Goal: Information Seeking & Learning: Learn about a topic

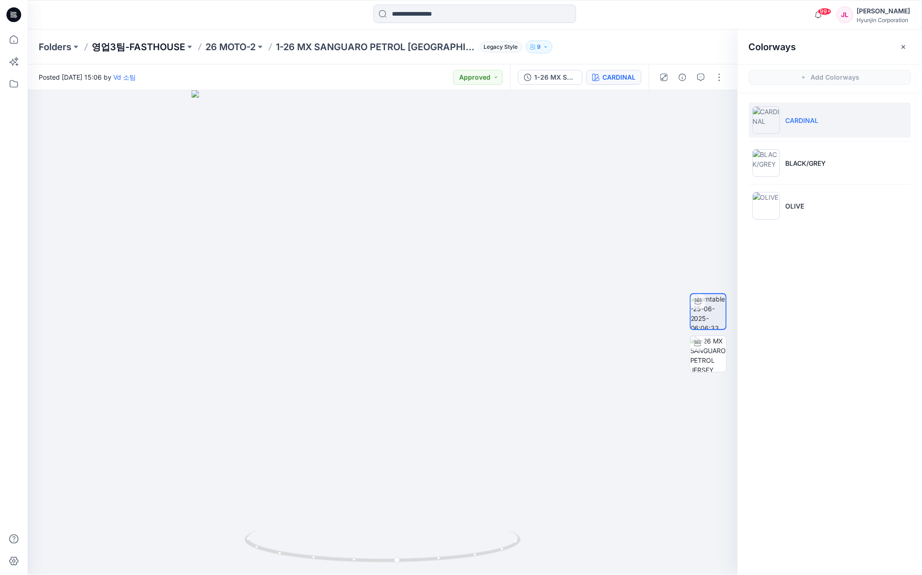
click at [142, 49] on p "영업3팀-FASTHOUSE" at bounding box center [139, 47] width 94 height 13
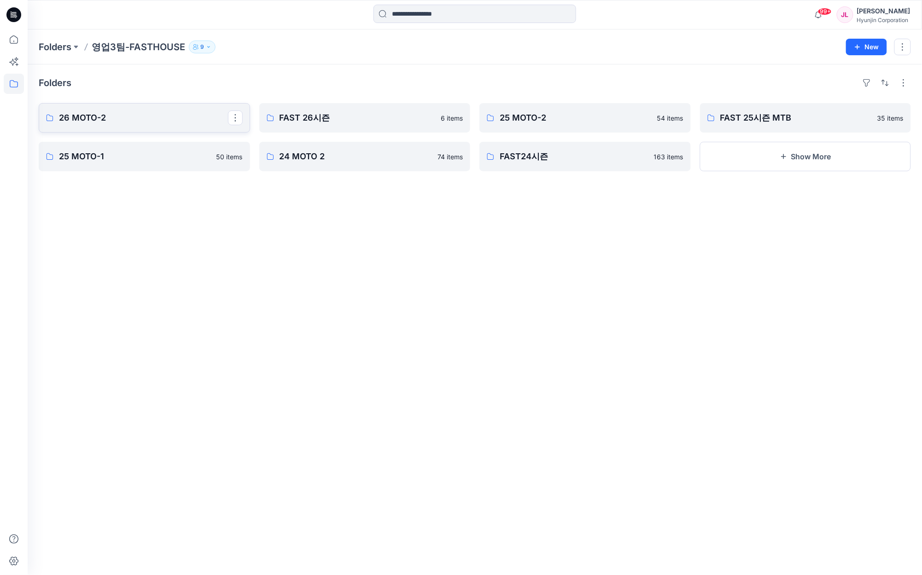
click at [113, 111] on link "26 MOTO-2" at bounding box center [144, 117] width 211 height 29
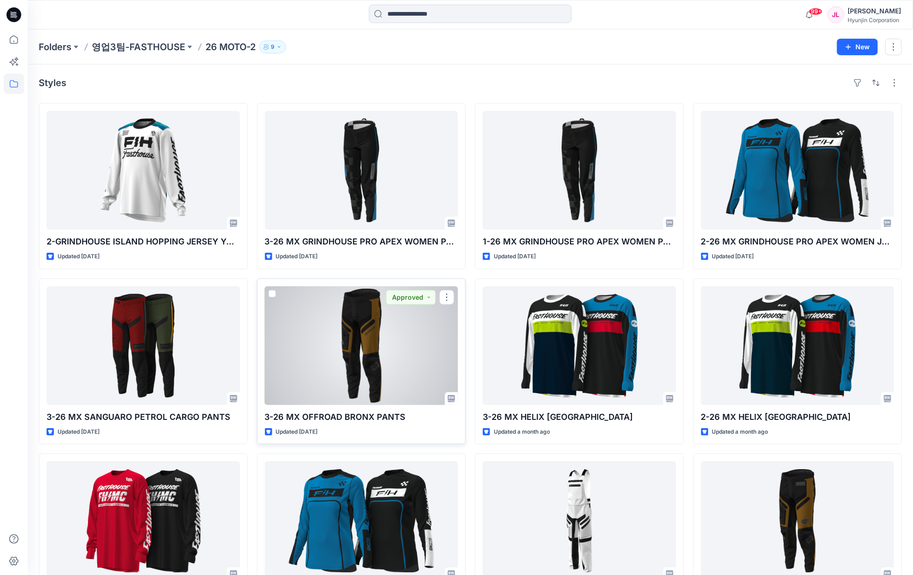
click at [371, 339] on div at bounding box center [361, 346] width 193 height 119
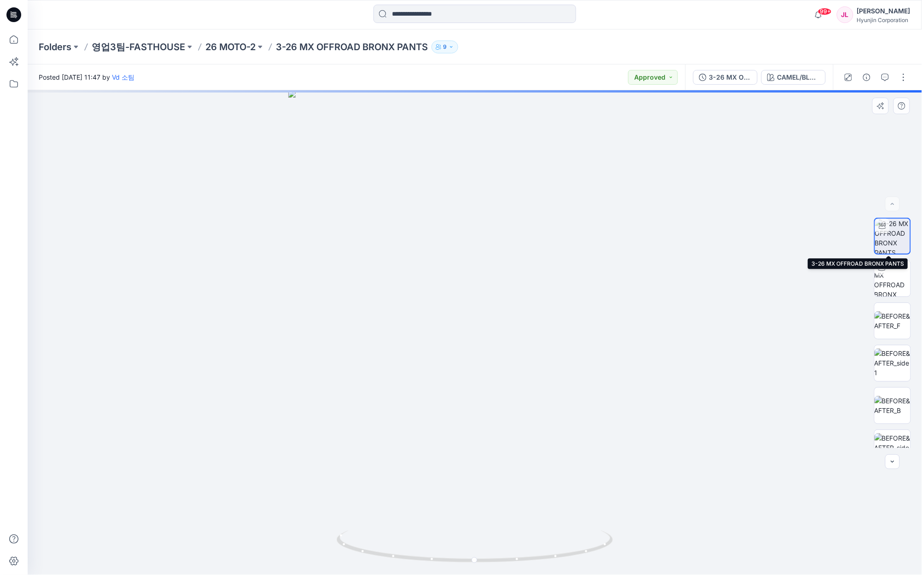
click at [892, 242] on img at bounding box center [892, 236] width 35 height 35
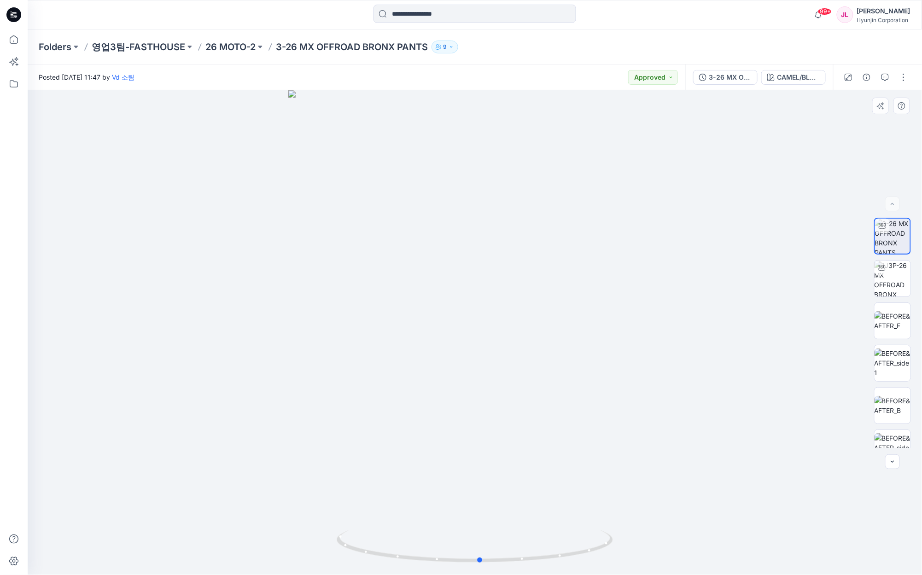
drag, startPoint x: 443, startPoint y: 474, endPoint x: 448, endPoint y: 470, distance: 6.9
click at [448, 470] on div at bounding box center [475, 332] width 895 height 485
drag, startPoint x: 519, startPoint y: 559, endPoint x: 389, endPoint y: 565, distance: 129.6
click at [389, 565] on icon at bounding box center [476, 548] width 279 height 35
drag, startPoint x: 476, startPoint y: 556, endPoint x: 583, endPoint y: 551, distance: 107.0
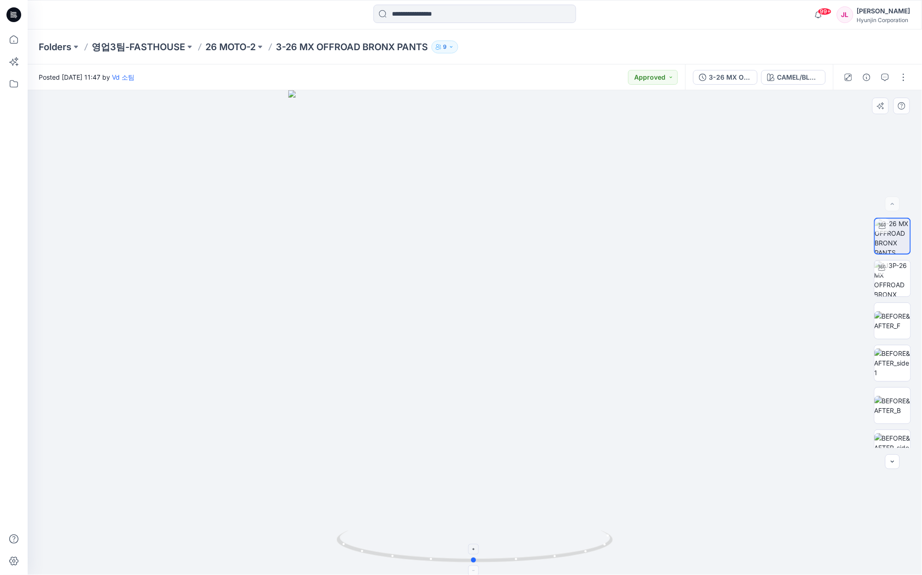
click at [600, 559] on icon at bounding box center [476, 548] width 279 height 35
drag, startPoint x: 546, startPoint y: 556, endPoint x: 480, endPoint y: 411, distance: 159.3
click at [494, 553] on icon at bounding box center [476, 548] width 279 height 35
drag, startPoint x: 433, startPoint y: 205, endPoint x: 421, endPoint y: 358, distance: 153.5
click at [421, 358] on img at bounding box center [474, 306] width 691 height 538
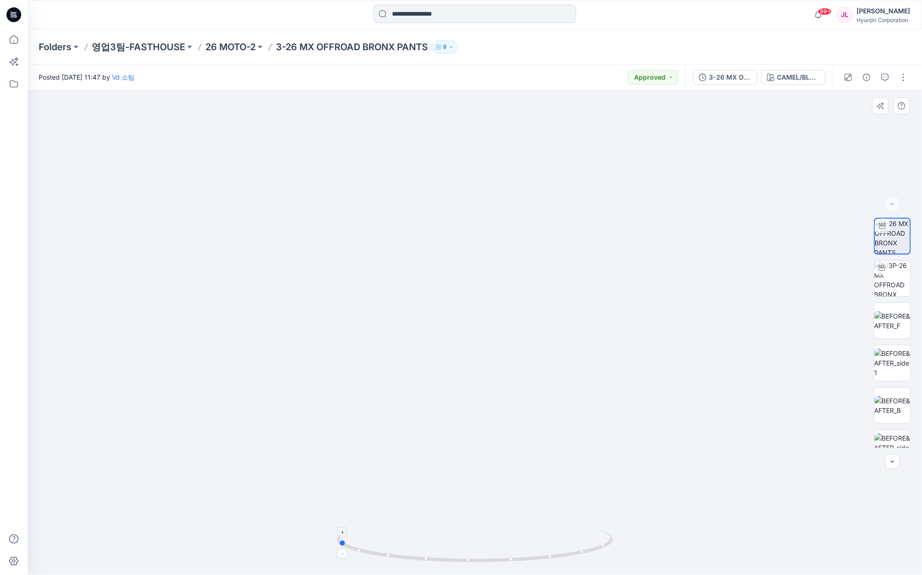
drag, startPoint x: 503, startPoint y: 559, endPoint x: 456, endPoint y: 556, distance: 47.5
click at [456, 556] on icon at bounding box center [476, 548] width 279 height 35
drag, startPoint x: 475, startPoint y: 560, endPoint x: 516, endPoint y: 561, distance: 40.5
click at [516, 561] on icon at bounding box center [476, 548] width 279 height 35
drag, startPoint x: 506, startPoint y: 570, endPoint x: 476, endPoint y: 570, distance: 29.5
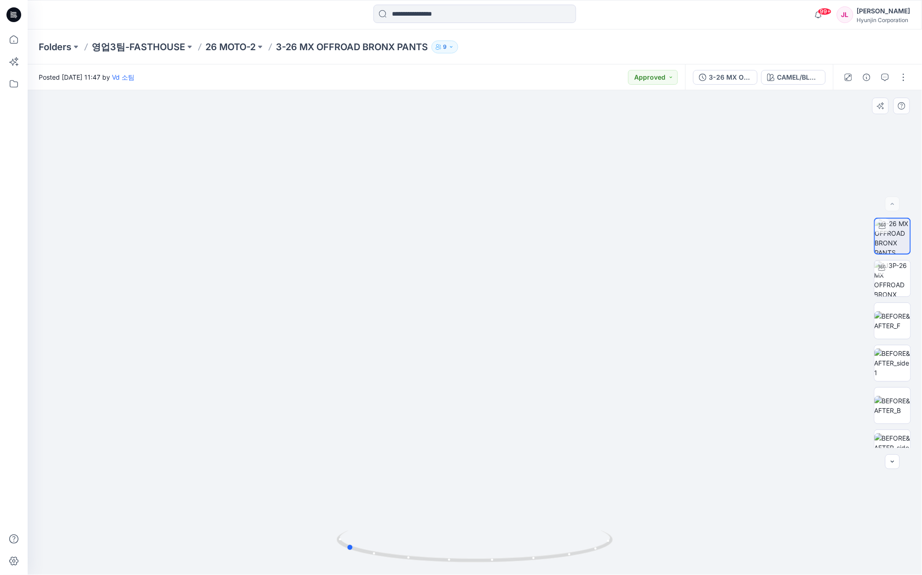
click at [476, 570] on img at bounding box center [475, 553] width 276 height 45
drag, startPoint x: 447, startPoint y: 353, endPoint x: 444, endPoint y: 430, distance: 77.4
click at [444, 430] on img at bounding box center [474, 332] width 691 height 485
drag, startPoint x: 510, startPoint y: 561, endPoint x: 667, endPoint y: 557, distance: 157.1
click at [667, 557] on div at bounding box center [475, 332] width 895 height 485
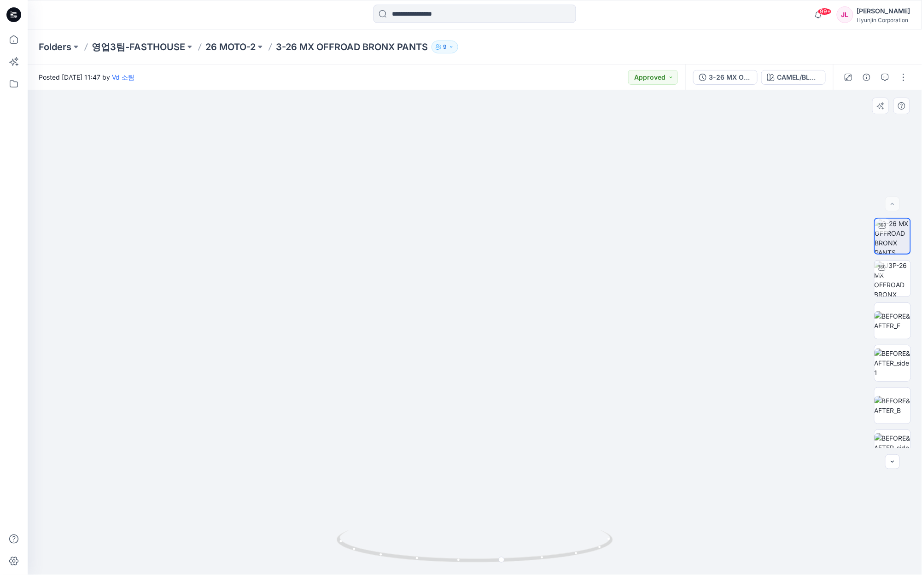
drag, startPoint x: 524, startPoint y: 486, endPoint x: 524, endPoint y: 356, distance: 130.4
click at [524, 356] on img at bounding box center [474, 267] width 691 height 615
drag, startPoint x: 562, startPoint y: 470, endPoint x: 584, endPoint y: 253, distance: 217.6
click at [584, 253] on img at bounding box center [474, 159] width 691 height 832
drag, startPoint x: 486, startPoint y: 559, endPoint x: 328, endPoint y: 544, distance: 159.2
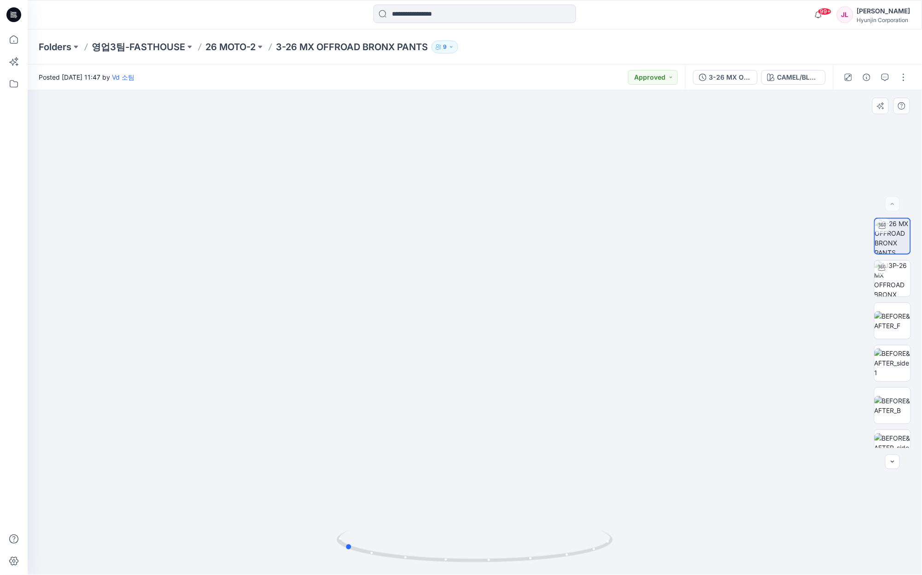
click at [328, 544] on div at bounding box center [475, 332] width 895 height 485
drag, startPoint x: 516, startPoint y: 283, endPoint x: 507, endPoint y: 520, distance: 236.9
click at [507, 530] on div at bounding box center [475, 332] width 895 height 485
drag, startPoint x: 516, startPoint y: 303, endPoint x: 516, endPoint y: 433, distance: 130.4
click at [516, 433] on img at bounding box center [474, 332] width 691 height 485
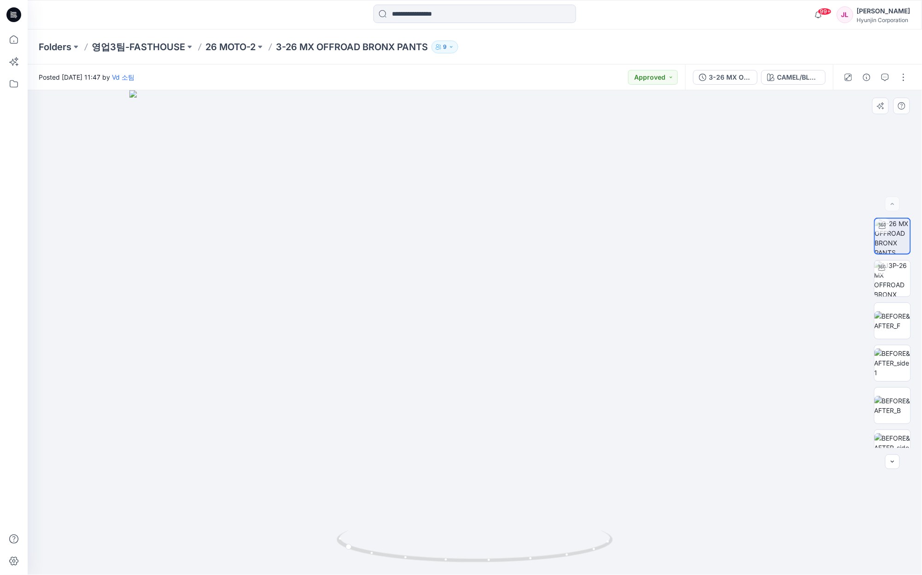
drag, startPoint x: 492, startPoint y: 188, endPoint x: 494, endPoint y: 259, distance: 70.5
click at [494, 259] on img at bounding box center [474, 332] width 691 height 485
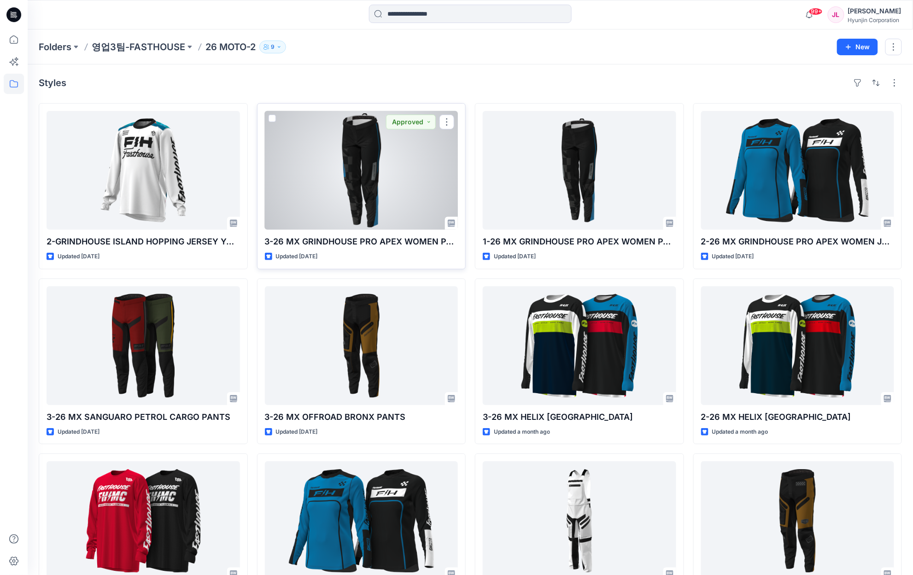
click at [358, 199] on div at bounding box center [361, 170] width 193 height 119
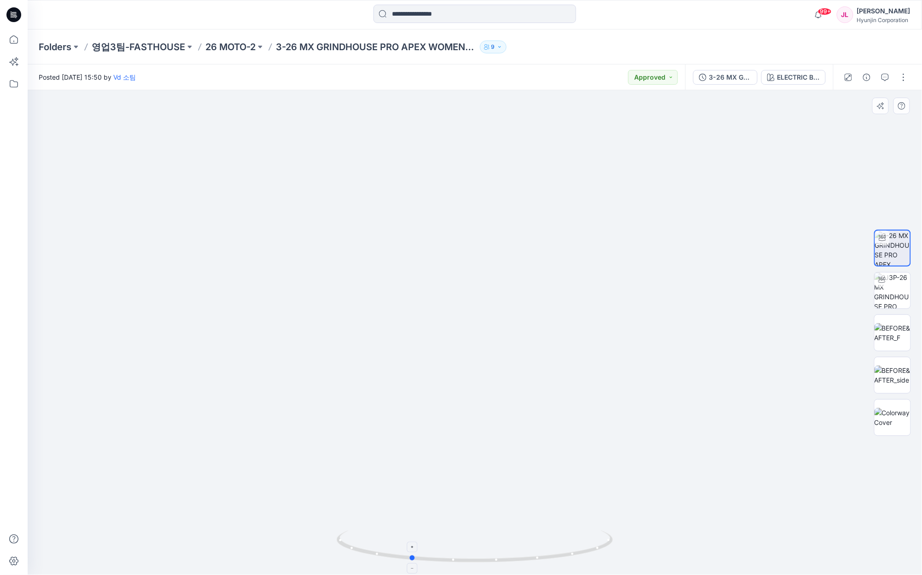
drag, startPoint x: 498, startPoint y: 560, endPoint x: 433, endPoint y: 557, distance: 64.6
click at [433, 557] on icon at bounding box center [476, 548] width 279 height 35
drag, startPoint x: 517, startPoint y: 163, endPoint x: 518, endPoint y: 287, distance: 124.8
click at [518, 287] on img at bounding box center [474, 332] width 399 height 485
drag, startPoint x: 518, startPoint y: 190, endPoint x: 516, endPoint y: 271, distance: 80.6
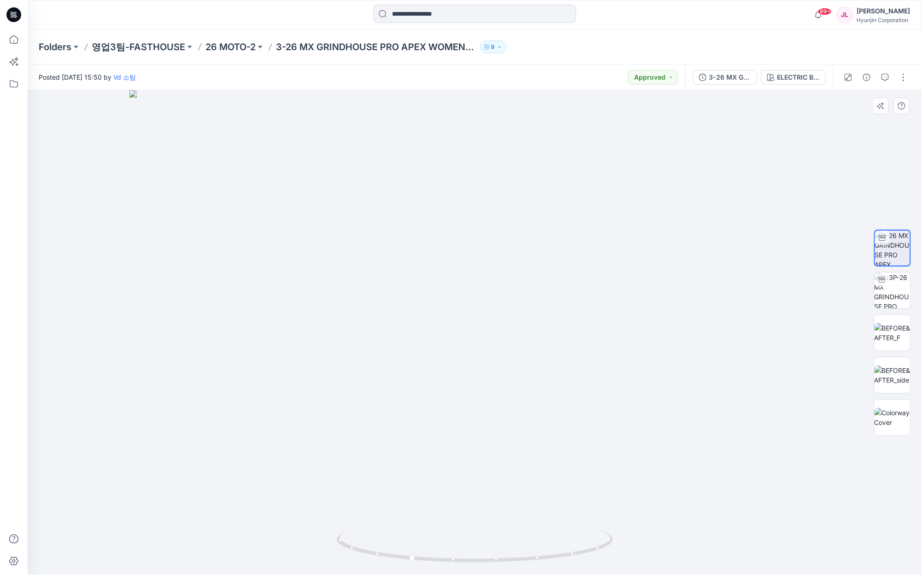
click at [516, 271] on img at bounding box center [474, 332] width 691 height 485
drag, startPoint x: 489, startPoint y: 544, endPoint x: 457, endPoint y: 545, distance: 32.3
click at [457, 545] on icon at bounding box center [476, 548] width 279 height 35
drag, startPoint x: 463, startPoint y: 544, endPoint x: 471, endPoint y: 546, distance: 7.6
click at [471, 546] on icon at bounding box center [476, 548] width 279 height 35
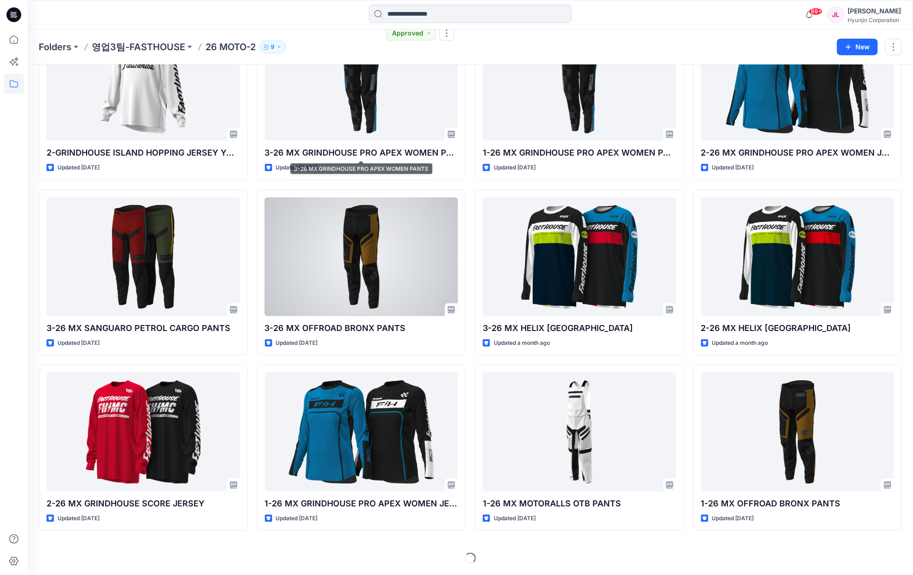
scroll to position [89, 0]
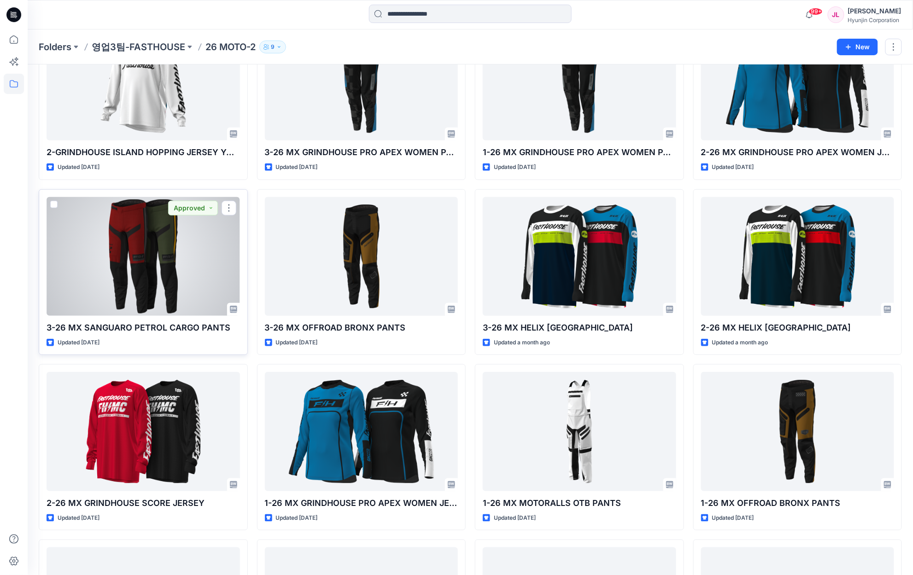
click at [177, 260] on div at bounding box center [143, 256] width 193 height 119
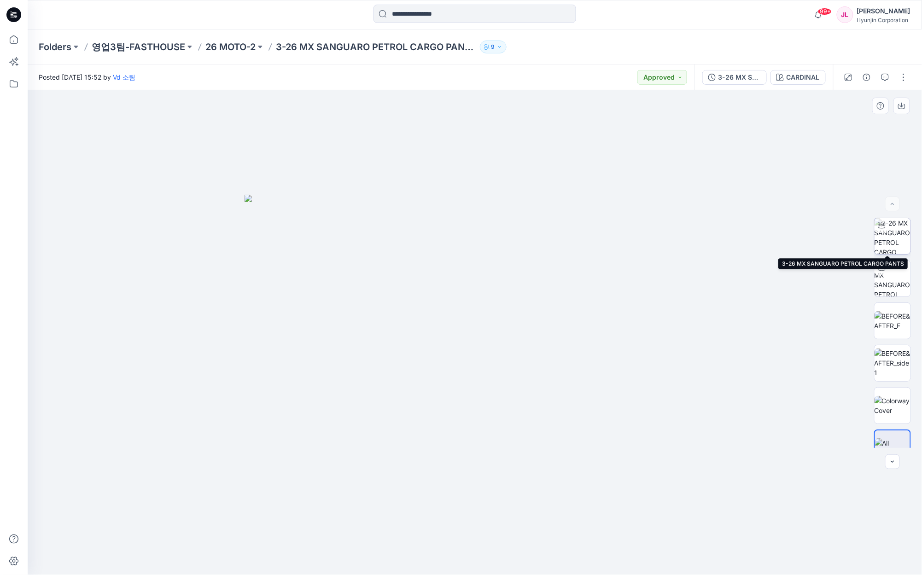
click at [889, 243] on img at bounding box center [893, 236] width 36 height 36
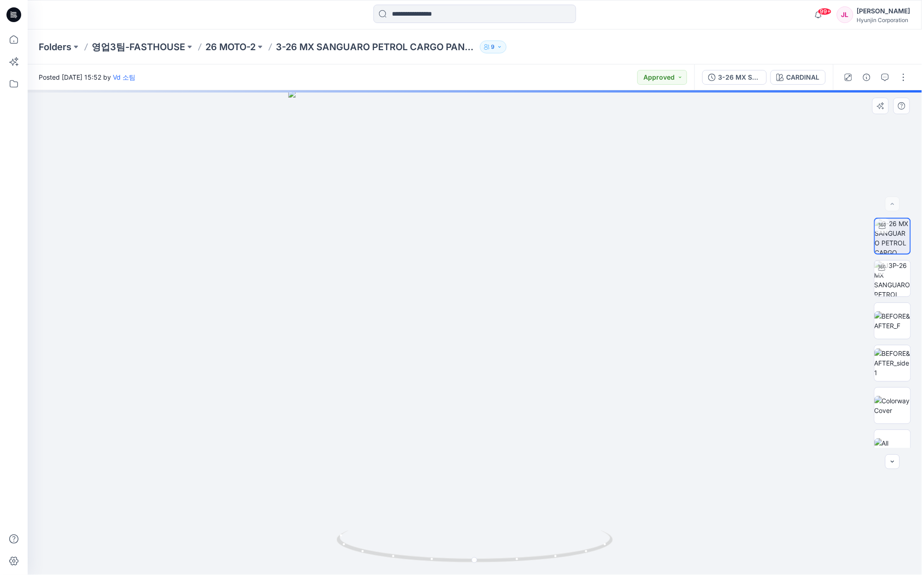
click at [605, 432] on div at bounding box center [475, 332] width 895 height 485
drag, startPoint x: 579, startPoint y: 553, endPoint x: 529, endPoint y: 566, distance: 52.3
click at [529, 566] on div at bounding box center [475, 332] width 895 height 485
drag, startPoint x: 594, startPoint y: 170, endPoint x: 599, endPoint y: 255, distance: 84.9
click at [599, 255] on div at bounding box center [475, 332] width 895 height 485
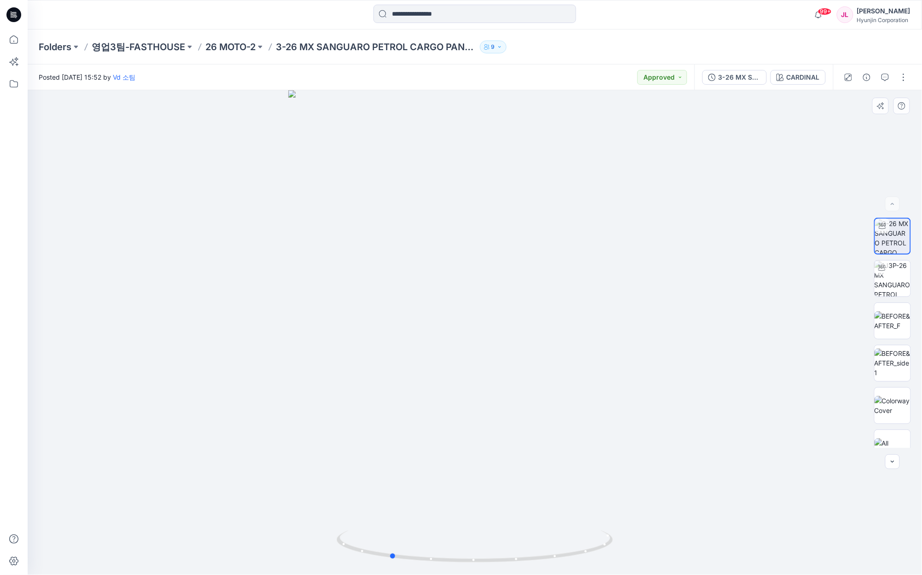
drag, startPoint x: 581, startPoint y: 371, endPoint x: 512, endPoint y: 222, distance: 164.7
click at [559, 376] on div at bounding box center [475, 332] width 895 height 485
drag, startPoint x: 448, startPoint y: 178, endPoint x: 439, endPoint y: 334, distance: 156.4
click at [440, 374] on img at bounding box center [475, 315] width 684 height 521
drag, startPoint x: 416, startPoint y: 158, endPoint x: 418, endPoint y: 262, distance: 103.7
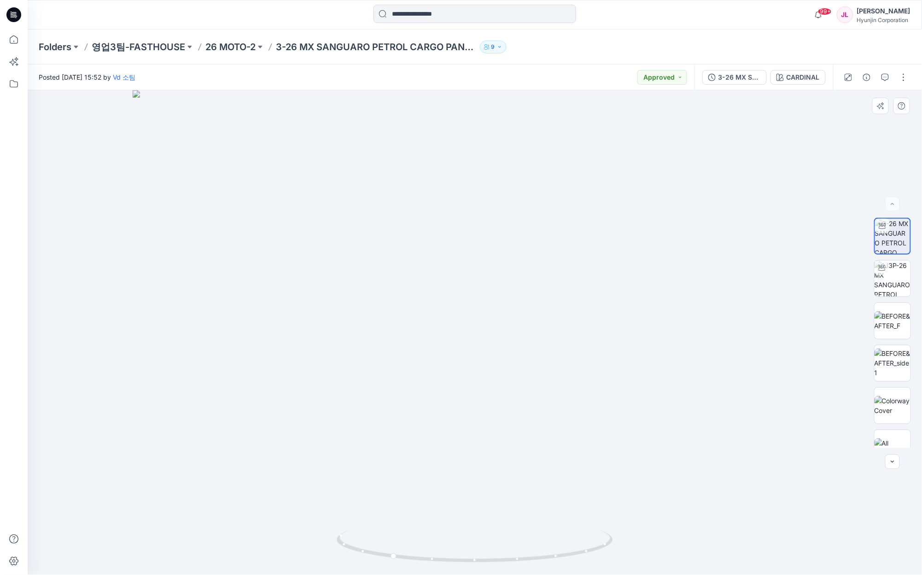
click at [418, 262] on img at bounding box center [475, 332] width 684 height 485
drag, startPoint x: 532, startPoint y: 557, endPoint x: 427, endPoint y: 563, distance: 105.2
click at [427, 563] on icon at bounding box center [476, 548] width 279 height 35
click at [802, 78] on div "CARDINAL" at bounding box center [803, 77] width 33 height 10
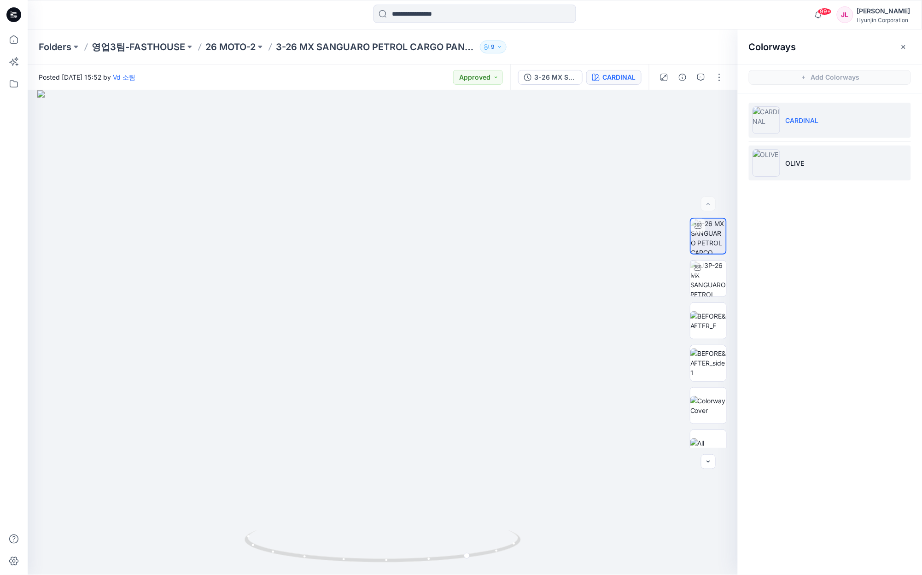
click at [804, 170] on li "OLIVE" at bounding box center [830, 163] width 162 height 35
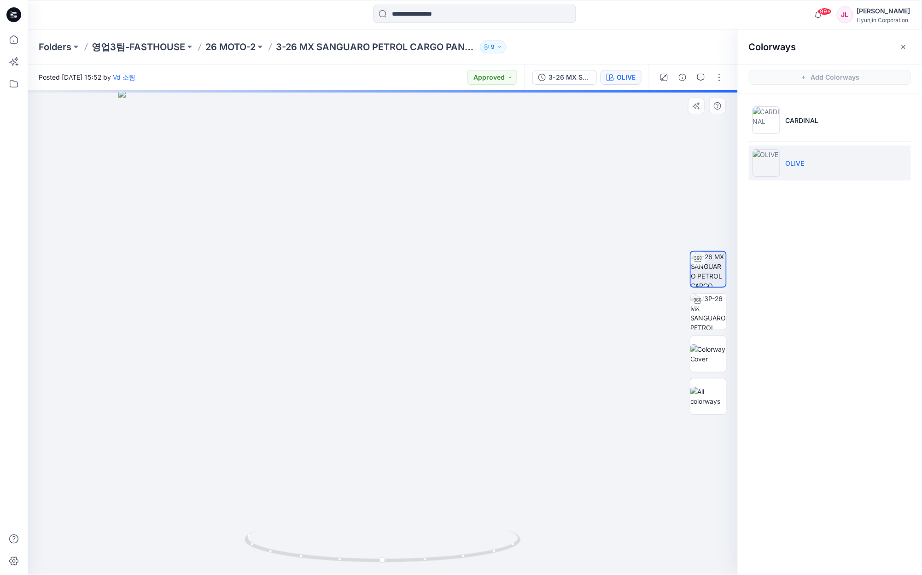
drag, startPoint x: 380, startPoint y: 226, endPoint x: 359, endPoint y: 439, distance: 213.8
click at [359, 439] on img at bounding box center [382, 332] width 529 height 485
drag, startPoint x: 400, startPoint y: 562, endPoint x: 317, endPoint y: 566, distance: 82.5
click at [317, 566] on div at bounding box center [383, 552] width 276 height 46
drag, startPoint x: 338, startPoint y: 170, endPoint x: 332, endPoint y: 253, distance: 84.0
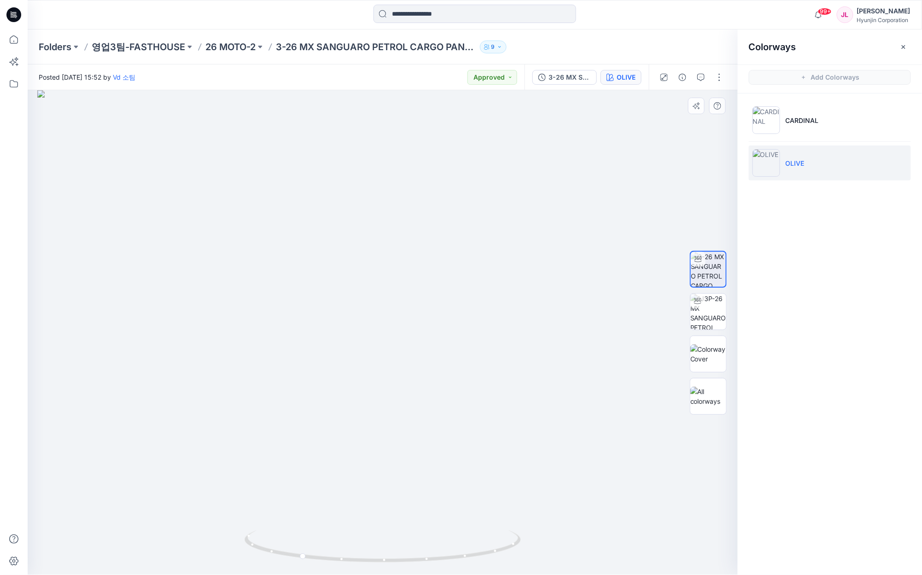
click at [332, 253] on img at bounding box center [382, 332] width 691 height 485
drag, startPoint x: 387, startPoint y: 170, endPoint x: 385, endPoint y: 240, distance: 70.1
click at [385, 240] on img at bounding box center [382, 332] width 691 height 485
